Goal: Check status: Check status

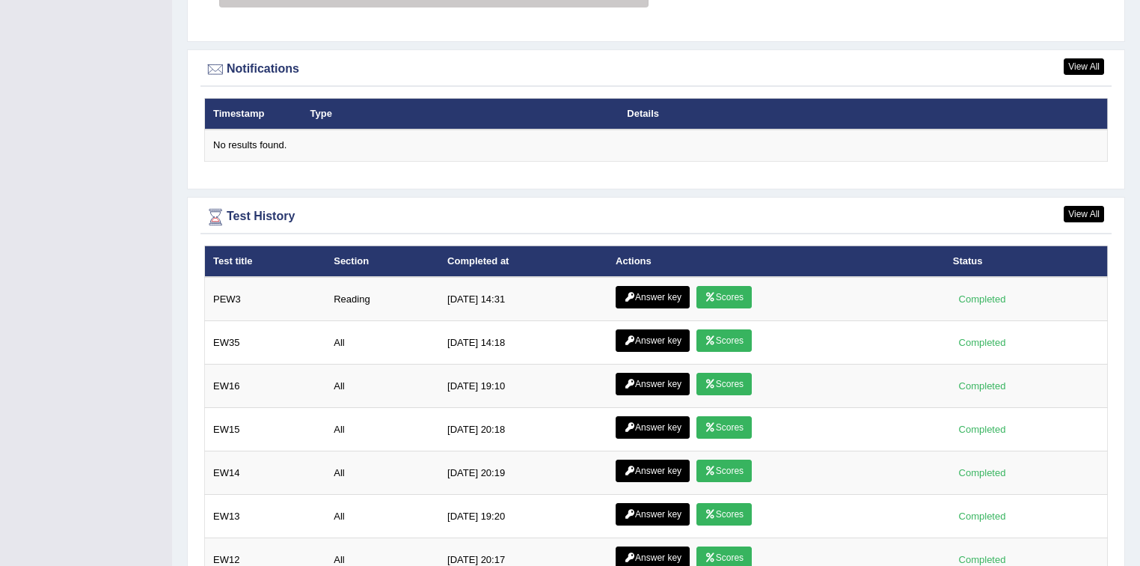
scroll to position [1666, 0]
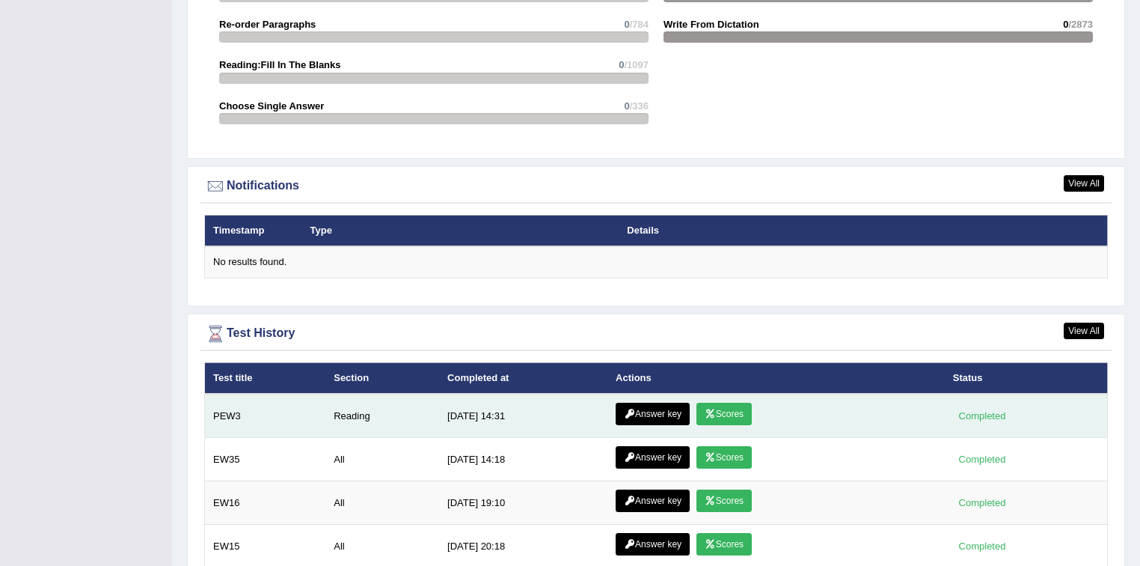
click at [709, 409] on icon at bounding box center [710, 413] width 11 height 9
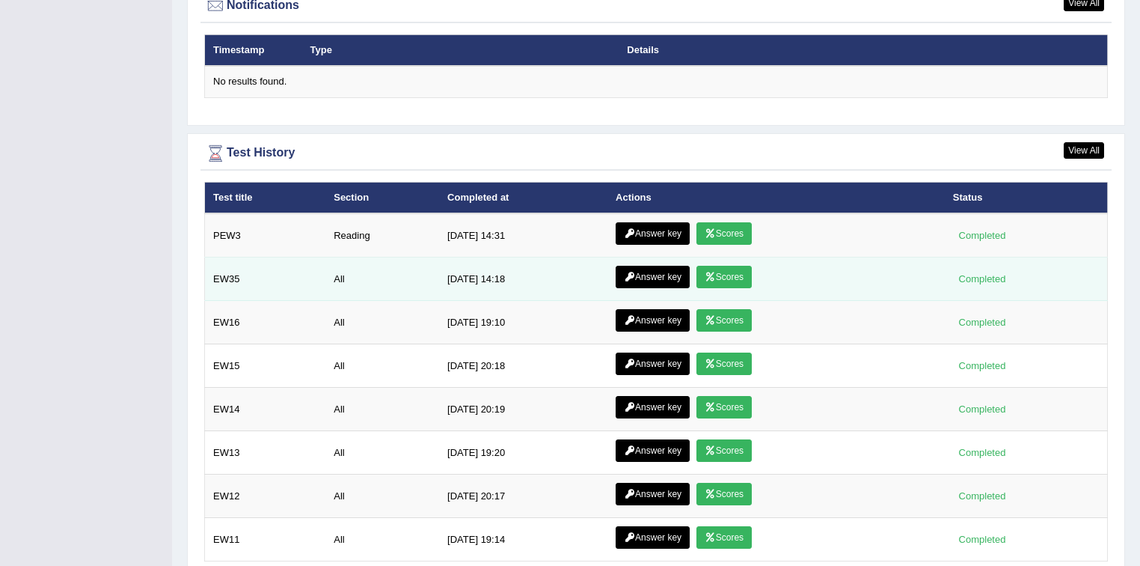
click at [724, 266] on link "Scores" at bounding box center [724, 277] width 55 height 22
